Goal: Task Accomplishment & Management: Manage account settings

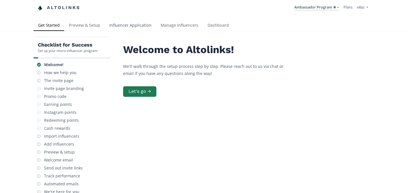
click at [131, 30] on link "Influencer Application" at bounding box center [130, 25] width 51 height 11
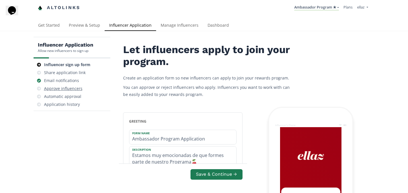
click at [71, 91] on div "Approve influencers" at bounding box center [63, 89] width 38 height 6
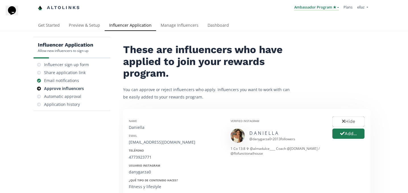
click at [323, 7] on link "Ambassador Program ★" at bounding box center [316, 8] width 45 height 6
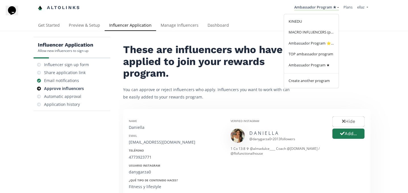
click at [265, 122] on div "Verified Instagram" at bounding box center [277, 121] width 93 height 4
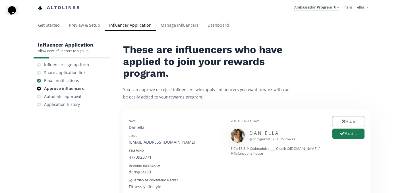
click at [317, 12] on li "Ambassador Program ★ KINEDU MACRO INFLUENCERS (prog ventas) Ambassador Program …" at bounding box center [316, 7] width 49 height 11
click at [316, 10] on link "Ambassador Program ★" at bounding box center [316, 8] width 45 height 6
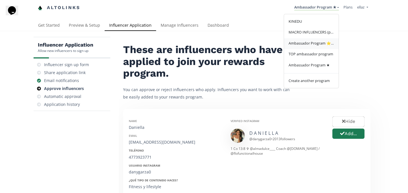
click at [317, 46] on span "Ambassador Program ⭐️⭐️" at bounding box center [311, 43] width 45 height 5
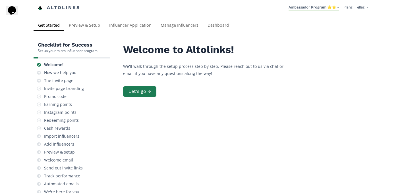
click at [118, 34] on div "Checklist for Success Set up your micro-influencer program Welcome! How we help…" at bounding box center [204, 139] width 408 height 217
click at [118, 28] on link "Influencer Application" at bounding box center [130, 25] width 51 height 11
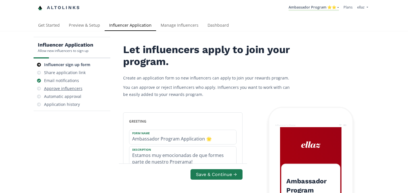
click at [67, 88] on div "Approve influencers" at bounding box center [63, 89] width 38 height 6
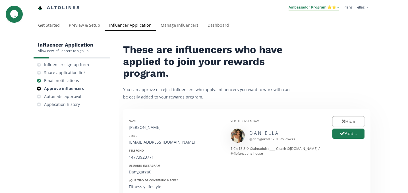
click at [328, 9] on link "Ambassador Program ⭐️⭐️" at bounding box center [314, 8] width 50 height 6
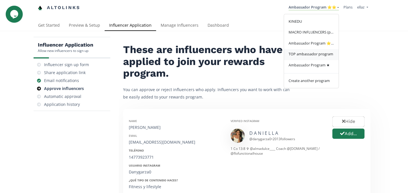
click at [318, 55] on span "TOP ambassador program" at bounding box center [311, 53] width 45 height 5
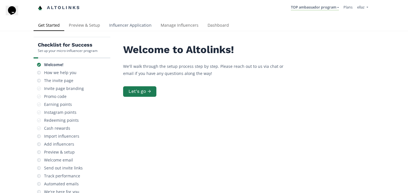
click at [124, 22] on link "Influencer Application" at bounding box center [130, 25] width 51 height 11
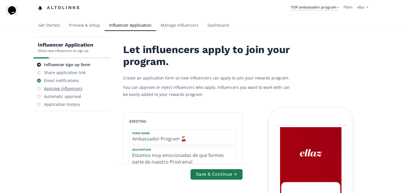
click at [71, 86] on div "Approve influencers" at bounding box center [63, 89] width 38 height 6
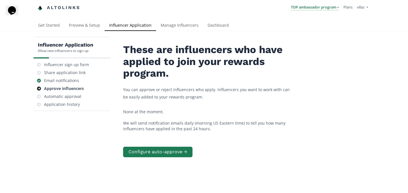
click at [323, 5] on link "TOP ambassador program" at bounding box center [315, 8] width 48 height 6
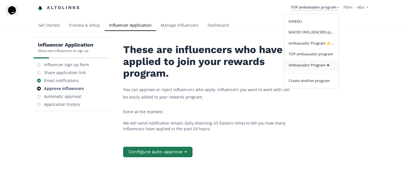
click at [315, 65] on span "Ambassador Program ★" at bounding box center [309, 65] width 41 height 5
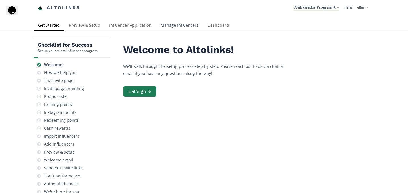
click at [183, 26] on link "Manage Influencers" at bounding box center [179, 25] width 47 height 11
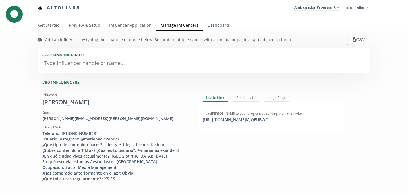
click at [218, 26] on link "Dashboard" at bounding box center [218, 25] width 30 height 11
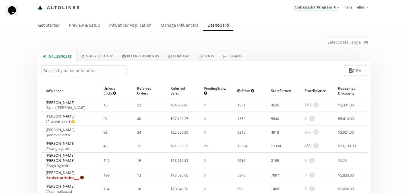
click at [89, 69] on input "text" at bounding box center [83, 70] width 85 height 11
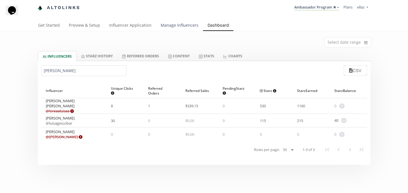
type input "luisa"
click at [167, 24] on link "Manage Influencers" at bounding box center [179, 25] width 47 height 11
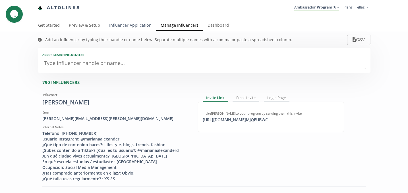
click at [125, 23] on link "Influencer Application" at bounding box center [130, 25] width 51 height 11
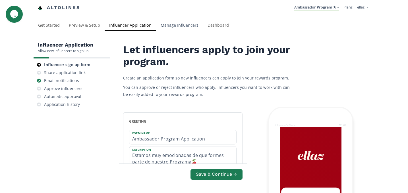
click at [182, 29] on link "Manage Influencers" at bounding box center [179, 25] width 47 height 11
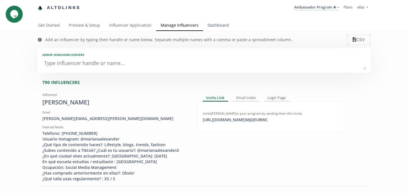
click at [219, 25] on link "Dashboard" at bounding box center [218, 25] width 30 height 11
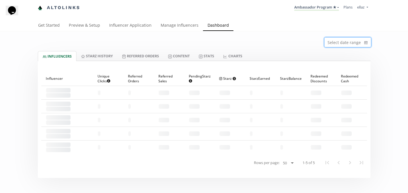
click at [342, 45] on input at bounding box center [347, 43] width 47 height 10
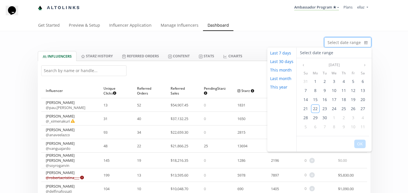
click at [314, 37] on div "Select date range" at bounding box center [204, 41] width 341 height 20
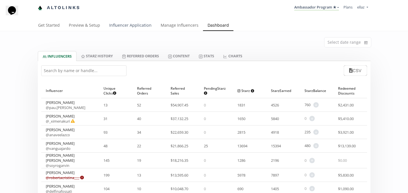
click at [121, 25] on link "Influencer Application" at bounding box center [130, 25] width 51 height 11
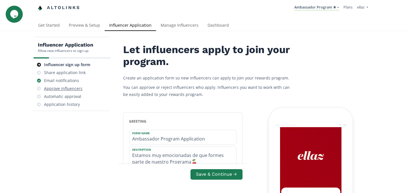
click at [73, 89] on div "Approve influencers" at bounding box center [63, 89] width 38 height 6
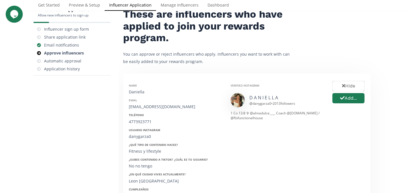
scroll to position [36, 0]
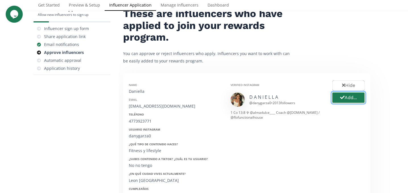
click at [343, 101] on button "Add..." at bounding box center [349, 98] width 34 height 12
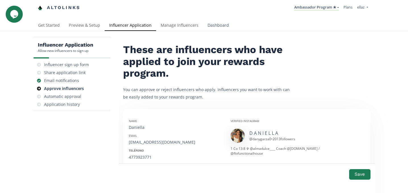
click at [217, 24] on link "Dashboard" at bounding box center [218, 25] width 30 height 11
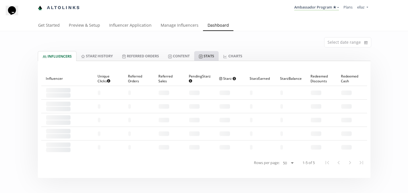
click at [207, 58] on link "Stats" at bounding box center [206, 56] width 24 height 10
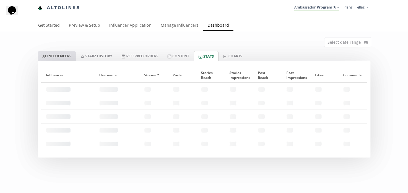
click at [67, 57] on link "INFLUENCERS" at bounding box center [57, 56] width 38 height 10
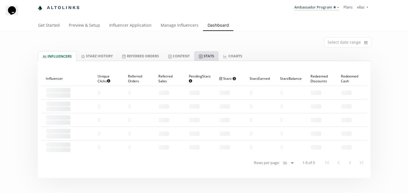
click at [212, 59] on link "Stats" at bounding box center [206, 56] width 24 height 10
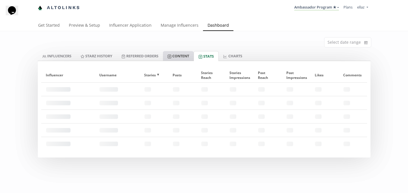
click at [180, 55] on link "Content" at bounding box center [178, 56] width 31 height 10
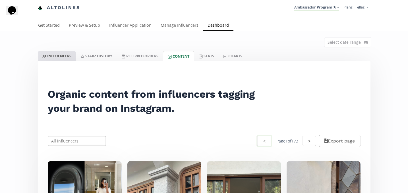
click at [64, 53] on link "INFLUENCERS" at bounding box center [57, 56] width 38 height 10
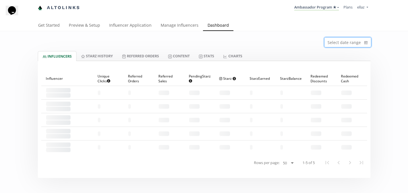
click at [337, 45] on input at bounding box center [347, 43] width 47 height 10
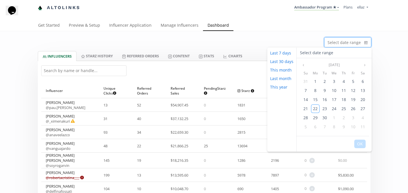
click at [270, 42] on div "Select date range" at bounding box center [204, 41] width 341 height 20
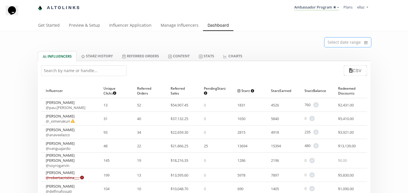
click at [351, 43] on input at bounding box center [347, 43] width 47 height 10
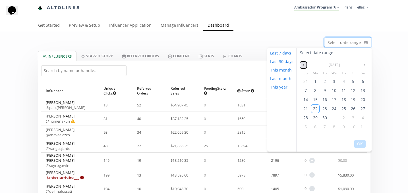
click at [303, 65] on icon "angle left" at bounding box center [303, 64] width 3 height 3
click at [362, 63] on button "Next month" at bounding box center [364, 65] width 7 height 7
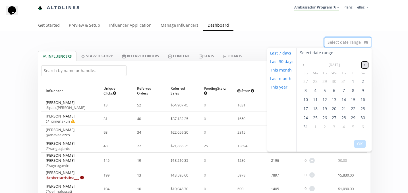
click at [363, 63] on button "Next month" at bounding box center [364, 65] width 7 height 7
click at [303, 67] on button "Previous month" at bounding box center [303, 65] width 7 height 7
click at [305, 109] on span "22" at bounding box center [305, 108] width 5 height 5
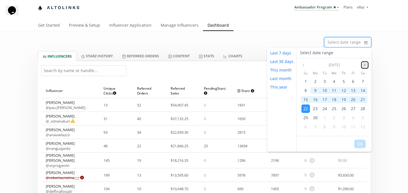
click at [365, 65] on icon "angle right" at bounding box center [364, 64] width 3 height 3
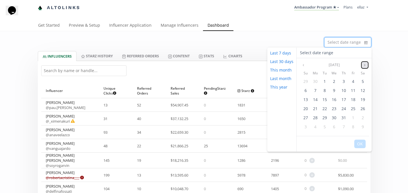
click at [365, 65] on icon "angle right" at bounding box center [364, 64] width 3 height 3
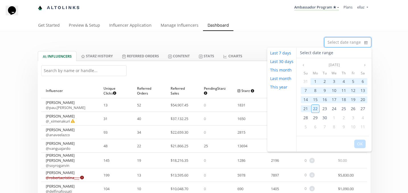
click at [314, 109] on span "22" at bounding box center [315, 108] width 5 height 5
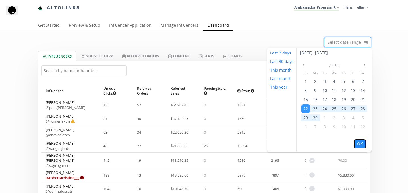
click at [360, 145] on button "OK" at bounding box center [359, 144] width 11 height 9
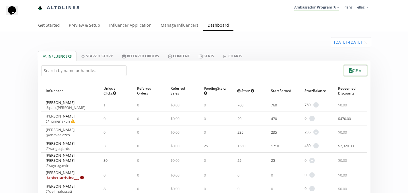
click at [356, 75] on button "CSV" at bounding box center [355, 71] width 25 height 12
click at [217, 57] on link "Stats" at bounding box center [206, 56] width 24 height 10
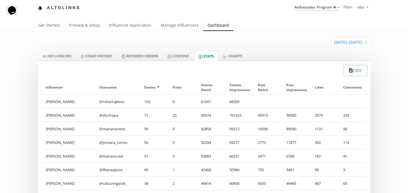
click at [352, 73] on button "CSV" at bounding box center [355, 71] width 25 height 12
click at [366, 43] on icon "close" at bounding box center [365, 43] width 3 height 3
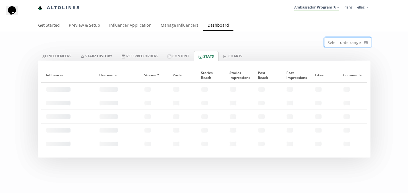
click at [336, 41] on input at bounding box center [347, 43] width 47 height 10
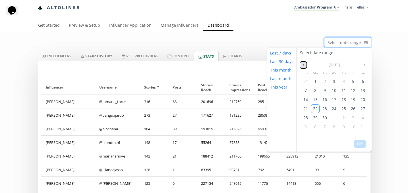
click at [304, 66] on icon "angle left" at bounding box center [303, 64] width 3 height 3
click at [364, 65] on icon "angle right" at bounding box center [364, 64] width 3 height 3
click at [314, 100] on span "15" at bounding box center [315, 99] width 5 height 5
click at [315, 90] on span "8" at bounding box center [315, 90] width 2 height 5
click at [304, 101] on span "14" at bounding box center [305, 99] width 5 height 5
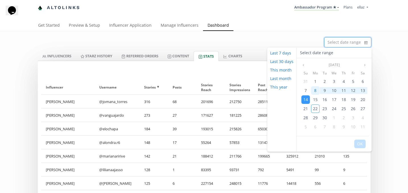
click at [315, 92] on span "8" at bounding box center [315, 90] width 2 height 5
click at [360, 145] on button "OK" at bounding box center [359, 144] width 11 height 9
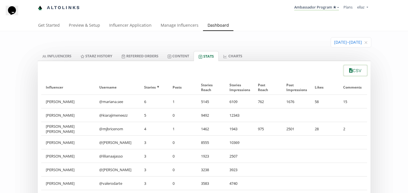
click at [349, 70] on icon "button" at bounding box center [350, 70] width 3 height 5
click at [61, 54] on link "INFLUENCERS" at bounding box center [57, 56] width 38 height 10
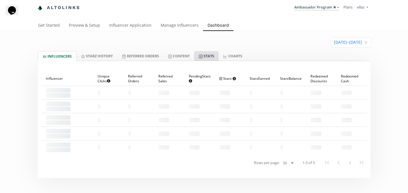
click at [213, 55] on link "Stats" at bounding box center [206, 56] width 24 height 10
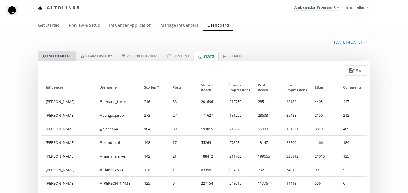
click at [59, 58] on link "INFLUENCERS" at bounding box center [57, 56] width 38 height 10
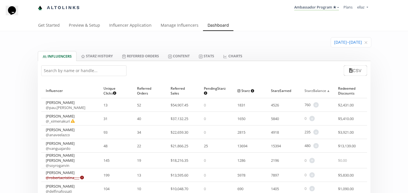
scroll to position [5, 0]
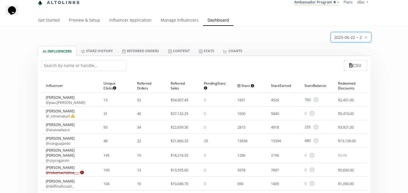
click at [346, 36] on input at bounding box center [351, 37] width 40 height 10
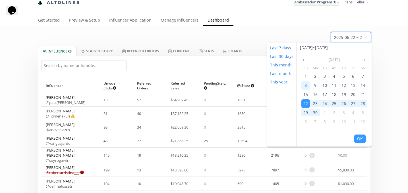
click at [306, 86] on span "8" at bounding box center [305, 85] width 2 height 5
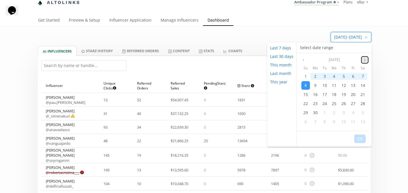
click at [362, 59] on button "Next month" at bounding box center [364, 60] width 7 height 7
click at [363, 59] on icon "angle right" at bounding box center [364, 59] width 3 height 3
click at [313, 84] on div "8" at bounding box center [315, 85] width 9 height 9
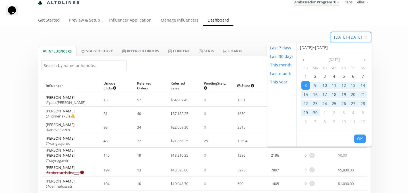
click at [367, 34] on input at bounding box center [351, 37] width 40 height 10
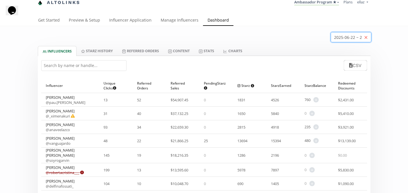
click at [367, 38] on icon "close" at bounding box center [365, 37] width 3 height 3
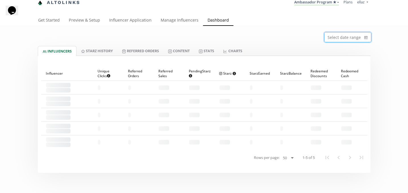
click at [336, 36] on input at bounding box center [347, 37] width 47 height 10
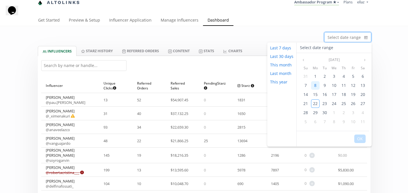
click at [313, 85] on div "8" at bounding box center [315, 85] width 9 height 9
click at [305, 92] on span "14" at bounding box center [305, 94] width 5 height 5
click at [358, 139] on button "OK" at bounding box center [359, 139] width 11 height 9
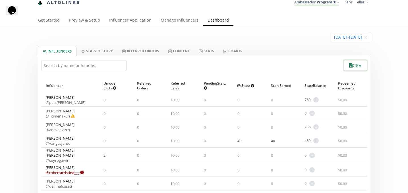
click at [357, 67] on button "CSV" at bounding box center [355, 65] width 25 height 12
click at [322, 3] on link "Ambassador Program ★" at bounding box center [316, 2] width 45 height 6
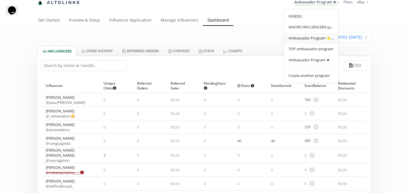
click at [312, 39] on span "Ambassador Program ⭐️⭐️" at bounding box center [311, 38] width 45 height 5
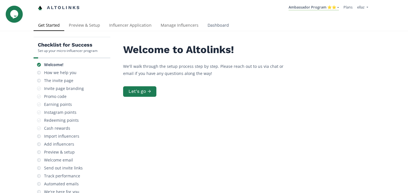
click at [212, 31] on link "Dashboard" at bounding box center [218, 25] width 30 height 11
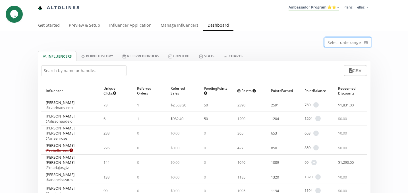
click at [347, 47] on input at bounding box center [347, 43] width 47 height 10
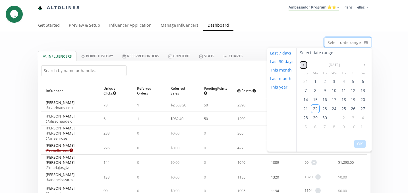
click at [304, 65] on icon "angle left" at bounding box center [303, 64] width 3 height 3
click at [307, 108] on span "22" at bounding box center [305, 108] width 5 height 5
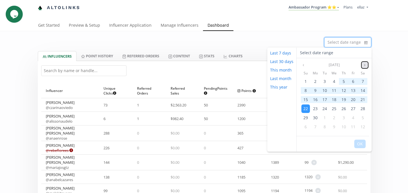
click at [363, 65] on icon "angle right" at bounding box center [364, 64] width 3 height 3
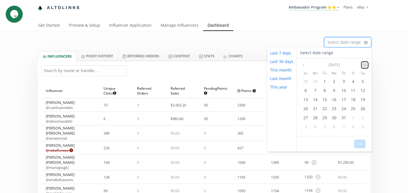
click at [363, 65] on icon "angle right" at bounding box center [364, 64] width 3 height 3
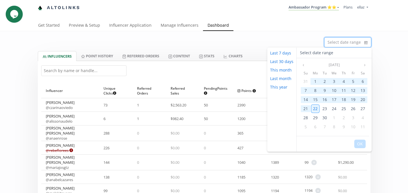
click at [314, 107] on span "22" at bounding box center [315, 108] width 5 height 5
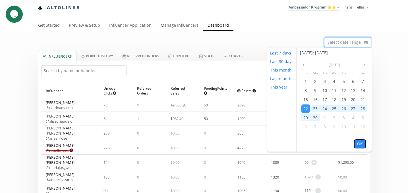
click at [361, 145] on button "OK" at bounding box center [359, 144] width 11 height 9
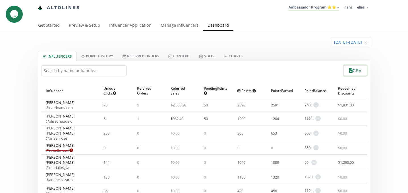
click at [351, 70] on button "CSV" at bounding box center [355, 71] width 25 height 12
click at [184, 56] on link "Content" at bounding box center [179, 56] width 31 height 10
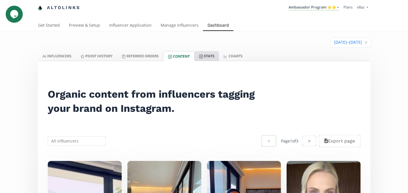
click at [203, 57] on icon at bounding box center [201, 57] width 4 height 4
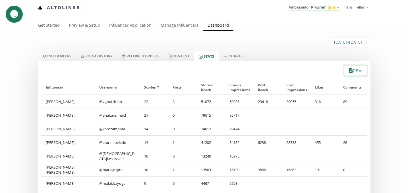
click at [355, 70] on button "CSV" at bounding box center [355, 71] width 25 height 12
click at [64, 54] on link "INFLUENCERS" at bounding box center [57, 56] width 38 height 10
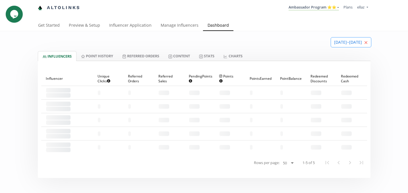
click at [366, 42] on icon "close" at bounding box center [365, 42] width 3 height 3
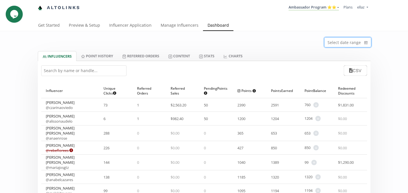
click at [331, 47] on input at bounding box center [347, 43] width 47 height 10
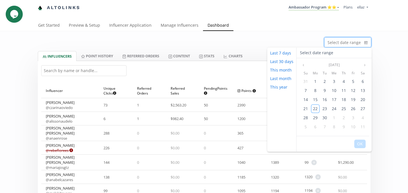
click at [334, 43] on input at bounding box center [347, 43] width 47 height 10
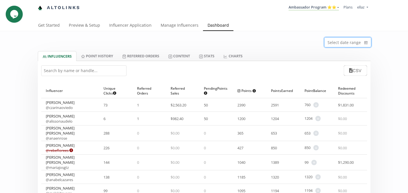
click at [333, 43] on input at bounding box center [347, 43] width 47 height 10
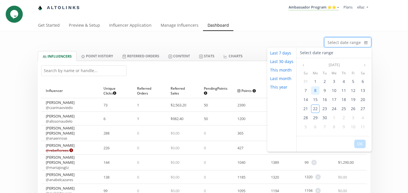
click at [315, 91] on span "8" at bounding box center [315, 90] width 2 height 5
click at [304, 99] on span "14" at bounding box center [305, 99] width 5 height 5
click at [359, 145] on button "OK" at bounding box center [359, 144] width 11 height 9
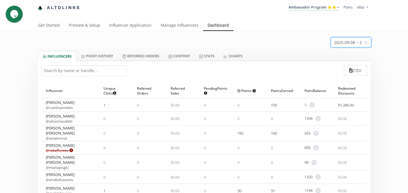
click at [351, 45] on input at bounding box center [351, 43] width 40 height 10
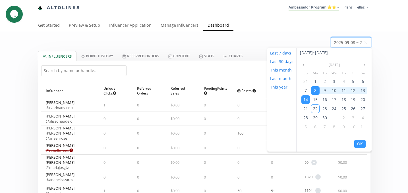
click at [295, 39] on div "2025-09-08 ~ 2025-09-14" at bounding box center [204, 41] width 341 height 20
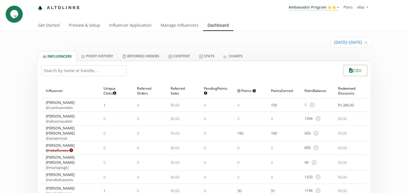
click at [350, 72] on icon "button" at bounding box center [350, 70] width 3 height 5
click at [206, 57] on link "Stats" at bounding box center [206, 56] width 24 height 10
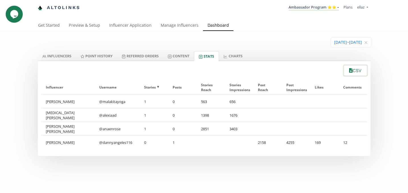
click at [357, 73] on button "CSV" at bounding box center [355, 71] width 25 height 12
click at [325, 5] on link "Ambassador Program ⭐️⭐️" at bounding box center [314, 8] width 50 height 6
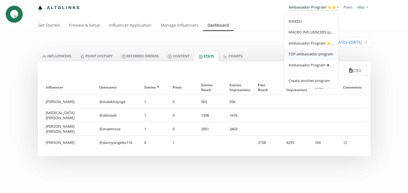
click at [312, 54] on span "TOP ambassador program" at bounding box center [311, 53] width 45 height 5
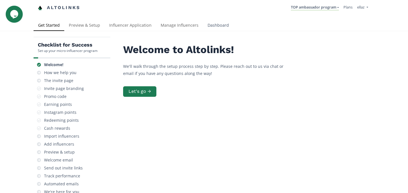
click at [214, 27] on link "Dashboard" at bounding box center [218, 25] width 30 height 11
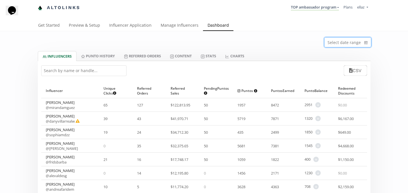
click at [348, 47] on input at bounding box center [347, 43] width 47 height 10
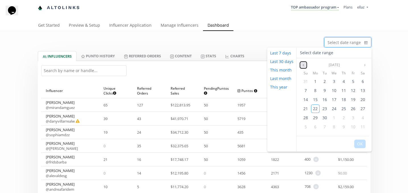
click at [303, 65] on icon "angle left" at bounding box center [303, 64] width 3 height 3
click at [306, 110] on span "22" at bounding box center [305, 108] width 5 height 5
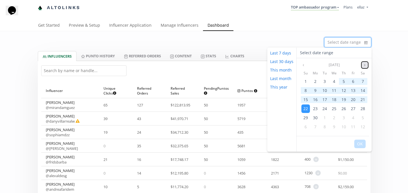
click at [365, 64] on icon "angle right" at bounding box center [364, 64] width 3 height 3
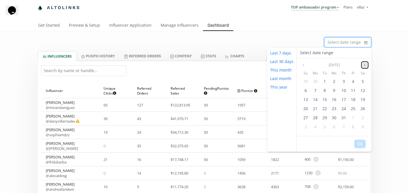
click at [365, 64] on icon "angle right" at bounding box center [364, 64] width 3 height 3
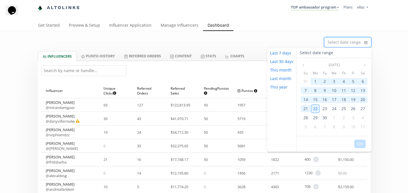
click at [313, 108] on span "22" at bounding box center [315, 108] width 5 height 5
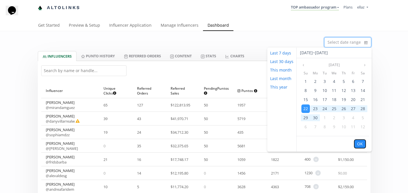
click at [361, 143] on button "OK" at bounding box center [359, 144] width 11 height 9
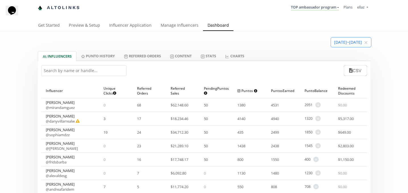
click at [339, 46] on input at bounding box center [351, 43] width 40 height 10
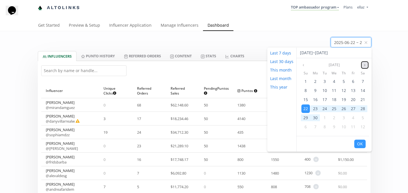
click at [364, 64] on icon "angle right" at bounding box center [364, 64] width 3 height 3
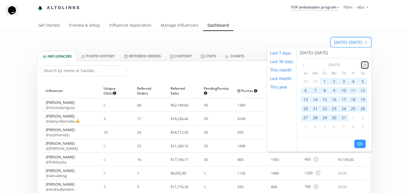
click at [364, 64] on icon "angle right" at bounding box center [364, 64] width 3 height 3
click at [285, 40] on div "2025-06-22 ~ 2025-09-22" at bounding box center [204, 41] width 341 height 20
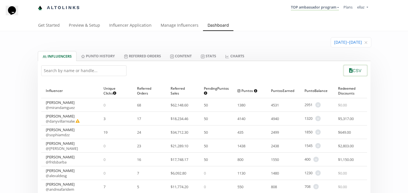
click at [353, 74] on button "CSV" at bounding box center [355, 71] width 25 height 12
click at [216, 58] on link "Stats" at bounding box center [208, 56] width 24 height 10
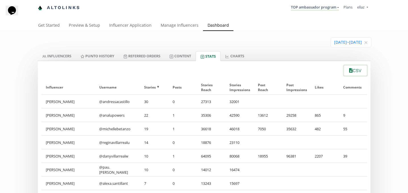
click at [355, 71] on button "CSV" at bounding box center [355, 71] width 25 height 12
click at [365, 43] on icon "close" at bounding box center [365, 43] width 3 height 3
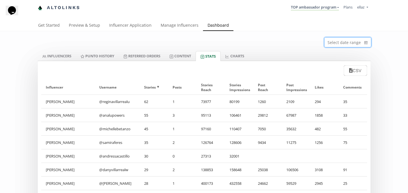
click at [333, 40] on input at bounding box center [347, 43] width 47 height 10
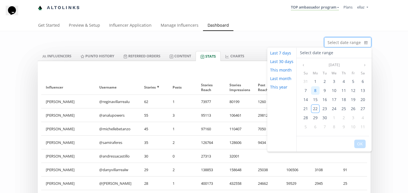
click at [316, 88] on div "8" at bounding box center [315, 90] width 9 height 9
click at [306, 97] on span "14" at bounding box center [305, 99] width 5 height 5
click at [361, 146] on button "OK" at bounding box center [359, 144] width 11 height 9
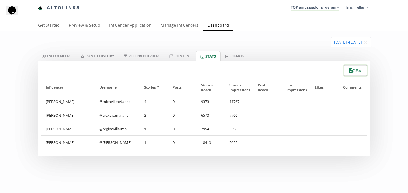
click at [349, 70] on icon "button" at bounding box center [350, 70] width 3 height 5
click at [50, 55] on link "INFLUENCERS" at bounding box center [57, 56] width 38 height 10
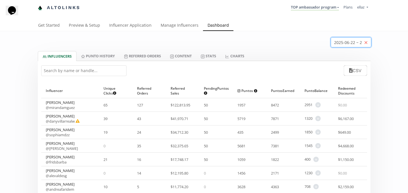
click at [367, 45] on span "Clear" at bounding box center [365, 43] width 3 height 6
click at [343, 43] on input at bounding box center [347, 43] width 47 height 10
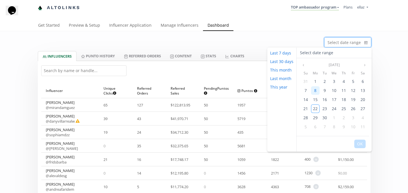
click at [317, 91] on div "8" at bounding box center [315, 90] width 9 height 9
click at [304, 100] on span "14" at bounding box center [305, 99] width 5 height 5
click at [362, 145] on button "OK" at bounding box center [359, 144] width 11 height 9
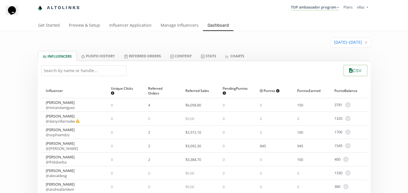
click at [350, 66] on button "CSV" at bounding box center [355, 71] width 25 height 12
click at [353, 41] on input at bounding box center [351, 43] width 40 height 10
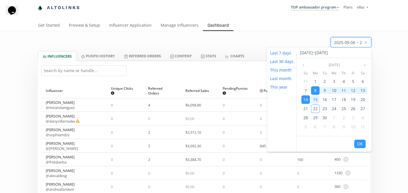
click at [315, 99] on span "15" at bounding box center [315, 99] width 5 height 5
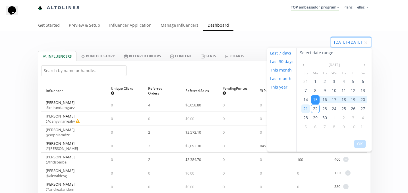
click at [304, 108] on span "21" at bounding box center [305, 108] width 5 height 5
click at [358, 145] on button "OK" at bounding box center [359, 144] width 11 height 9
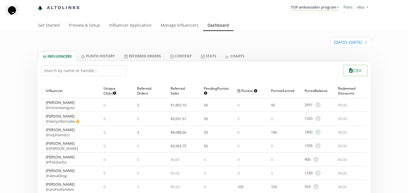
click at [361, 73] on button "CSV" at bounding box center [355, 71] width 25 height 12
click at [205, 57] on icon at bounding box center [203, 57] width 4 height 4
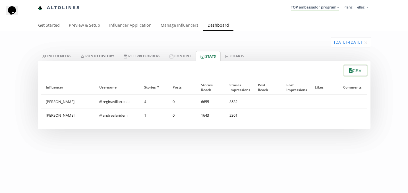
click at [355, 73] on button "CSV" at bounding box center [355, 71] width 25 height 12
click at [328, 14] on nav "Altolinks TOP ambassador program KINEDU MACRO INFLUENCERS (prog ventas) Ambassa…" at bounding box center [204, 8] width 333 height 16
click at [328, 6] on link "TOP ambassador program" at bounding box center [315, 8] width 48 height 6
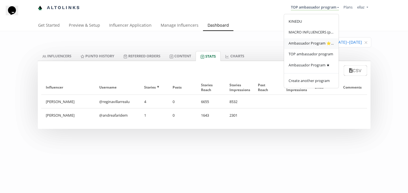
click at [319, 44] on span "Ambassador Program ⭐️⭐️" at bounding box center [311, 43] width 45 height 5
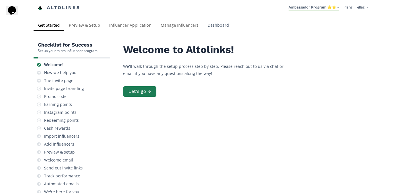
click at [221, 27] on link "Dashboard" at bounding box center [218, 25] width 30 height 11
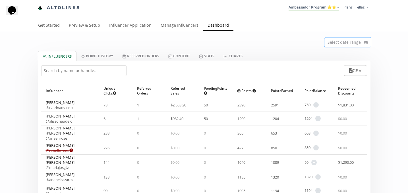
click at [351, 45] on input at bounding box center [347, 43] width 47 height 10
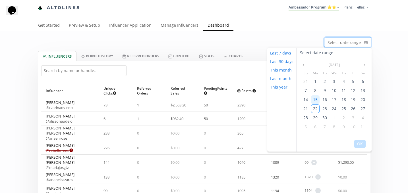
click at [313, 100] on span "15" at bounding box center [315, 99] width 5 height 5
click at [305, 110] on span "21" at bounding box center [305, 108] width 5 height 5
click at [362, 147] on button "OK" at bounding box center [359, 144] width 11 height 9
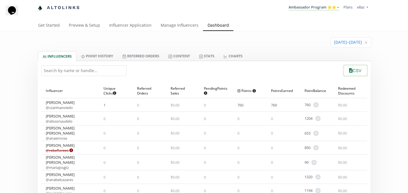
click at [353, 74] on button "CSV" at bounding box center [355, 71] width 25 height 12
click at [214, 58] on link "Stats" at bounding box center [206, 56] width 24 height 10
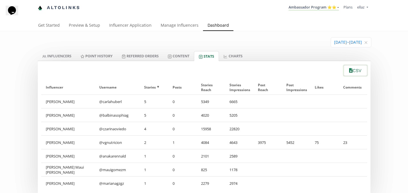
click at [352, 72] on button "CSV" at bounding box center [355, 71] width 25 height 12
click at [324, 9] on link "Ambassador Program ⭐️⭐️" at bounding box center [314, 8] width 50 height 6
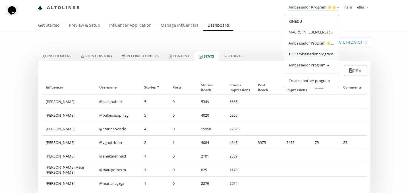
click at [317, 57] on span "TOP ambassador program" at bounding box center [311, 53] width 45 height 5
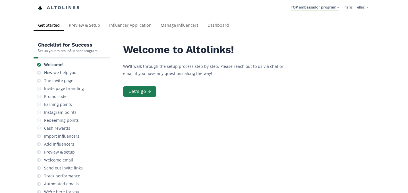
click at [213, 31] on div "Checklist for Success Set up your micro-influencer program Welcome! How we help…" at bounding box center [204, 139] width 408 height 217
click at [213, 30] on link "Dashboard" at bounding box center [218, 25] width 30 height 11
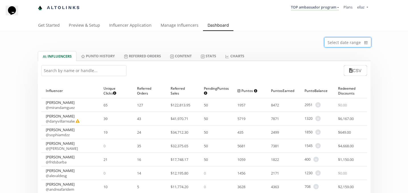
click at [337, 46] on input at bounding box center [347, 43] width 47 height 10
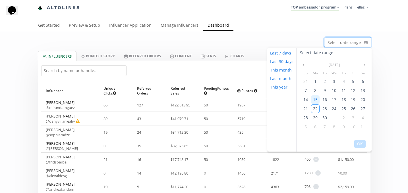
click at [316, 98] on span "15" at bounding box center [315, 99] width 5 height 5
click at [304, 108] on span "21" at bounding box center [305, 108] width 5 height 5
click at [361, 145] on button "OK" at bounding box center [359, 144] width 11 height 9
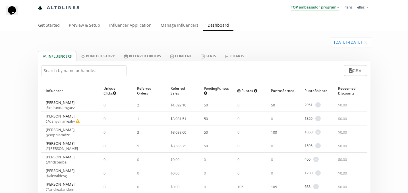
click at [318, 7] on link "TOP ambassador program" at bounding box center [315, 8] width 48 height 6
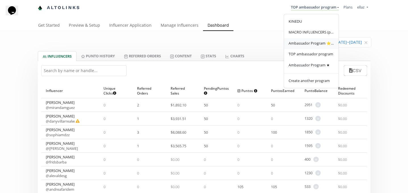
click at [323, 44] on span "Ambassador Program ⭐️⭐️" at bounding box center [311, 43] width 45 height 5
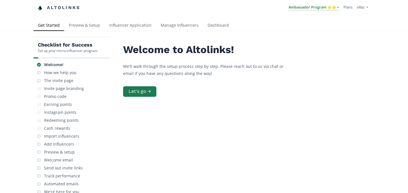
click at [313, 7] on link "Ambassador Program ⭐️⭐️" at bounding box center [314, 8] width 50 height 6
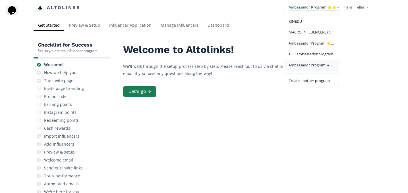
click at [319, 65] on span "Ambassador Program ★" at bounding box center [309, 65] width 41 height 5
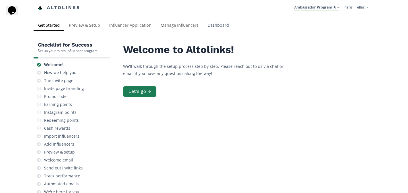
click at [216, 31] on link "Dashboard" at bounding box center [218, 25] width 30 height 11
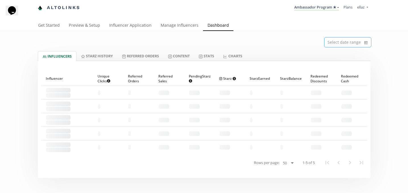
click at [347, 46] on input at bounding box center [347, 43] width 47 height 10
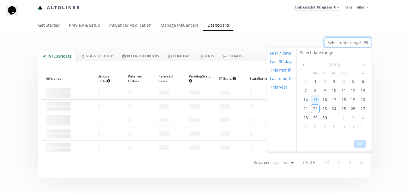
click at [314, 96] on div "15" at bounding box center [315, 100] width 9 height 9
click at [303, 110] on span "21" at bounding box center [305, 108] width 5 height 5
click at [359, 144] on button "OK" at bounding box center [359, 144] width 11 height 9
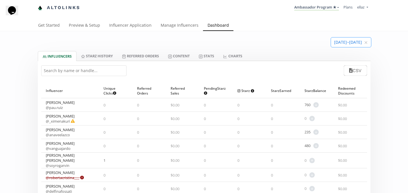
click at [348, 44] on input at bounding box center [351, 43] width 40 height 10
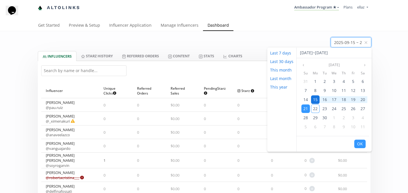
click at [314, 97] on span "15" at bounding box center [315, 99] width 5 height 5
click at [306, 108] on span "21" at bounding box center [305, 108] width 5 height 5
click at [360, 145] on button "OK" at bounding box center [359, 144] width 11 height 9
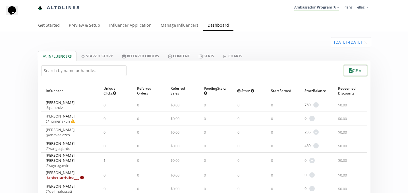
click at [358, 70] on button "CSV" at bounding box center [355, 71] width 25 height 12
click at [207, 56] on link "Stats" at bounding box center [206, 56] width 24 height 10
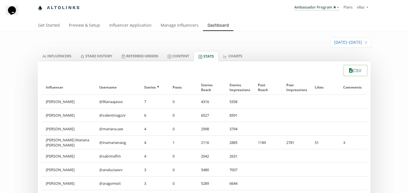
click at [358, 74] on button "CSV" at bounding box center [355, 71] width 25 height 12
click at [185, 51] on link "Content" at bounding box center [178, 56] width 31 height 10
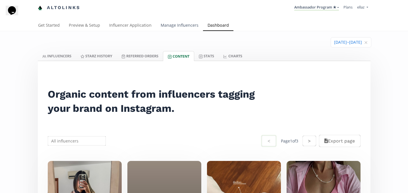
click at [167, 27] on link "Manage Influencers" at bounding box center [179, 25] width 47 height 11
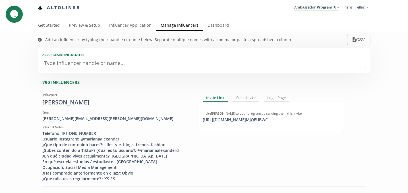
click at [101, 65] on textarea at bounding box center [204, 63] width 324 height 11
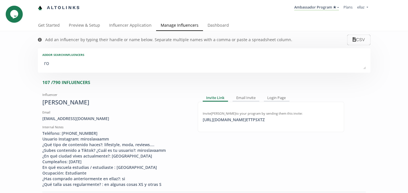
type textarea "[PERSON_NAME]"
type input "[PERSON_NAME]"
type textarea "robe"
type input "robe"
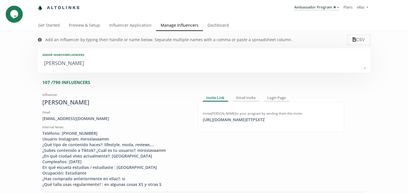
type input "ROBE"
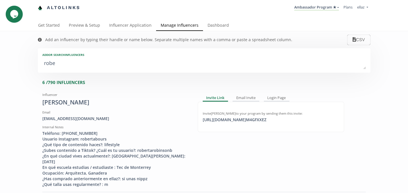
type textarea "[PERSON_NAME]"
type input "[PERSON_NAME]"
type textarea "[PERSON_NAME]"
type input "[PERSON_NAME]"
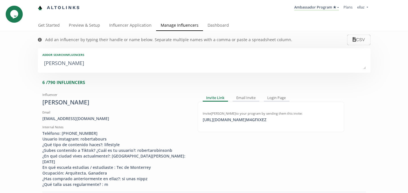
type input "[PERSON_NAME]"
type textarea "[PERSON_NAME]"
type input "[PERSON_NAME]"
type textarea "[PERSON_NAME]"
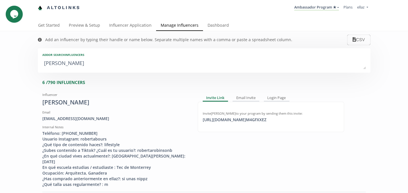
type input "[PERSON_NAME]"
type textarea "[PERSON_NAME]"
type input "[PERSON_NAME]"
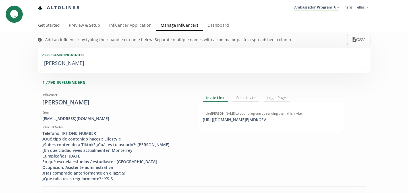
type textarea "[PERSON_NAME]"
type input "[PERSON_NAME]"
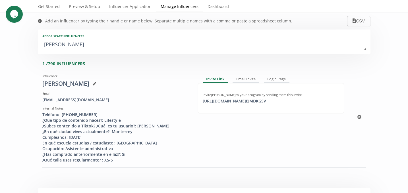
scroll to position [20, 0]
click at [65, 46] on textarea "[PERSON_NAME]" at bounding box center [204, 43] width 324 height 11
type textarea "ma"
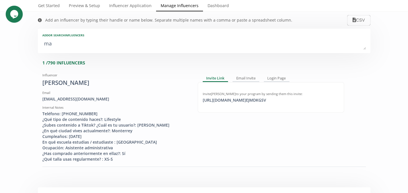
type input "ma"
type input "MA"
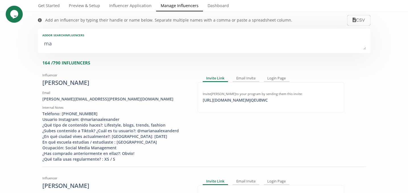
type textarea "mat"
type input "mat"
type input "MAT"
type textarea "mati"
type input "mati"
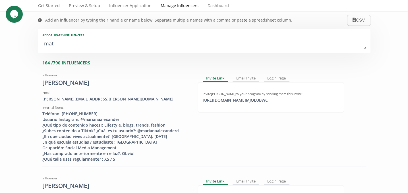
type input "MATI"
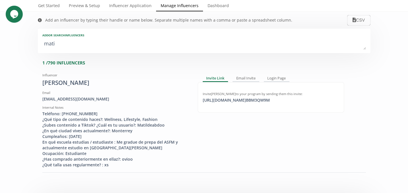
type textarea "matil"
type input "matil"
type input "MATIL"
type textarea "[PERSON_NAME]"
type input "[PERSON_NAME]"
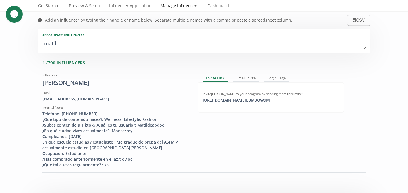
type input "[PERSON_NAME]"
type textarea "[PERSON_NAME]"
type input "[PERSON_NAME]"
click at [53, 45] on textarea "[PERSON_NAME]" at bounding box center [204, 43] width 324 height 11
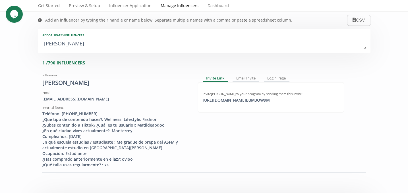
click at [53, 45] on textarea "[PERSON_NAME]" at bounding box center [204, 43] width 324 height 11
type textarea "ro"
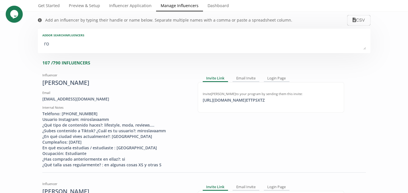
type input "ro"
type input "RO"
type textarea "rob"
type input "rob"
type input "ROB"
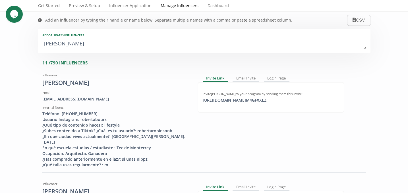
type textarea "robe"
type input "robe"
type input "ROBE"
type textarea "rober"
type input "rober"
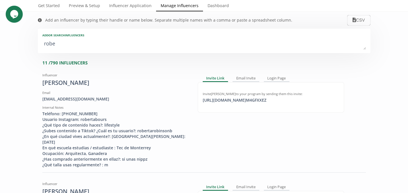
type input "ROBER"
type textarea "robert"
type input "robert"
type input "ROBERT"
type textarea "roberta"
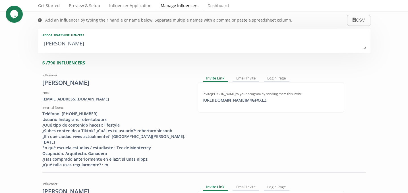
type input "roberta"
type input "ROBERTA"
type textarea "roberta i"
type input "roberta i"
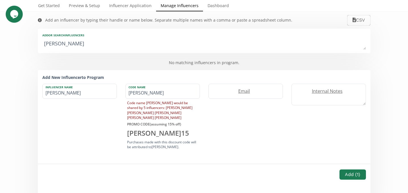
type textarea "roberta"
type input "roberta"
type textarea "roberta k"
type input "roberta k"
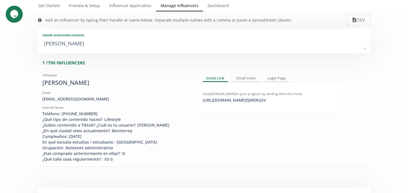
type textarea "roberta ki"
type input "roberta ki"
type textarea "roberta kim"
type input "roberta kim"
type textarea "roberta kim"
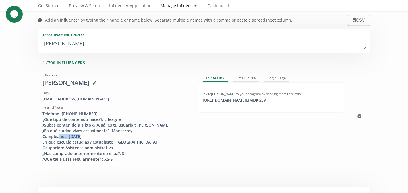
drag, startPoint x: 68, startPoint y: 136, endPoint x: 98, endPoint y: 136, distance: 29.9
click at [98, 136] on div "Teléfono: 8115191600 ¿Qué tipo de contenido haces?: Lifestyle ¿Subes contenido …" at bounding box center [115, 136] width 147 height 51
click at [71, 99] on div "robertajiwoo@hotmail.com" at bounding box center [115, 99] width 147 height 6
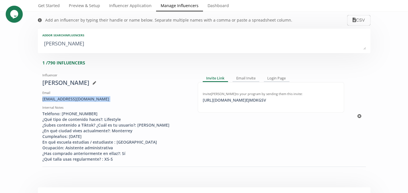
copy div "robertajiwoo@hotmail.com"
drag, startPoint x: 92, startPoint y: 138, endPoint x: 68, endPoint y: 138, distance: 24.2
click at [68, 138] on div "Teléfono: 8115191600 ¿Qué tipo de contenido haces?: Lifestyle ¿Subes contenido …" at bounding box center [115, 136] width 147 height 51
copy div "05/09/1999"
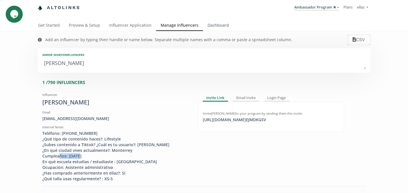
click at [218, 23] on link "Dashboard" at bounding box center [218, 25] width 30 height 11
click at [221, 29] on link "Dashboard" at bounding box center [218, 25] width 30 height 11
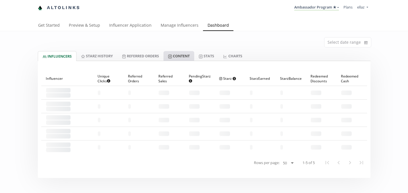
click at [183, 60] on link "Content" at bounding box center [178, 56] width 31 height 10
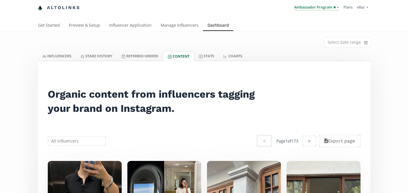
click at [317, 7] on link "Ambassador Program ★" at bounding box center [316, 8] width 45 height 6
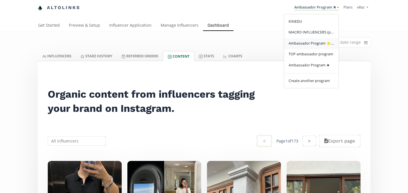
click at [312, 47] on link "Ambassador Program ⭐️⭐️" at bounding box center [311, 43] width 55 height 11
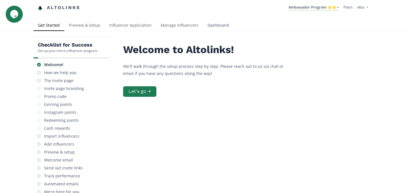
click at [210, 30] on link "Dashboard" at bounding box center [218, 25] width 30 height 11
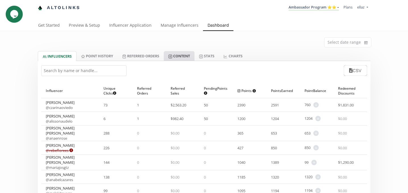
click at [189, 57] on link "Content" at bounding box center [179, 56] width 31 height 10
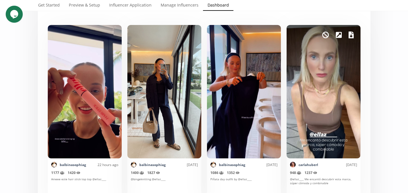
scroll to position [137, 0]
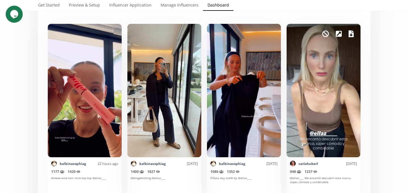
click at [308, 92] on div "Mark as invalid so that no points awarded." at bounding box center [324, 91] width 74 height 134
click at [314, 91] on div "Mark as invalid so that no points awarded." at bounding box center [324, 91] width 74 height 134
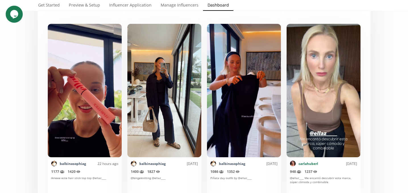
click at [308, 163] on link "carlahuberl" at bounding box center [309, 163] width 20 height 5
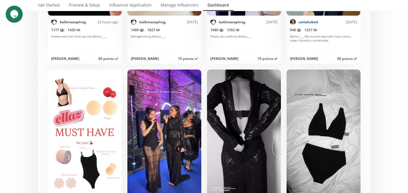
scroll to position [263, 0]
